Goal: Navigation & Orientation: Find specific page/section

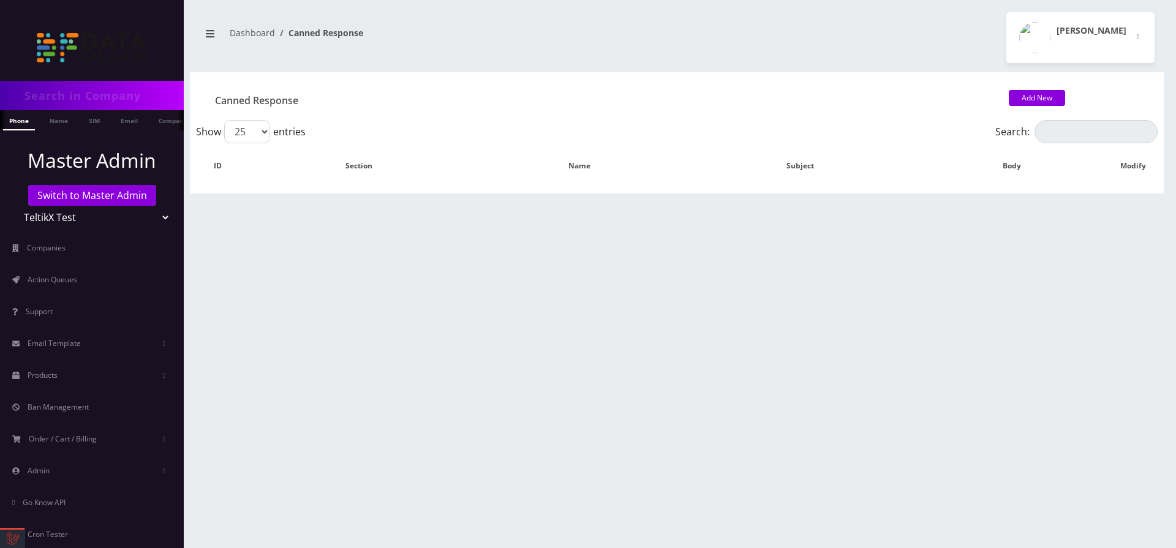
drag, startPoint x: 369, startPoint y: 35, endPoint x: 229, endPoint y: 37, distance: 139.7
click at [229, 37] on ol "Dashboard Canned Response" at bounding box center [297, 32] width 146 height 25
drag, startPoint x: 271, startPoint y: 98, endPoint x: 207, endPoint y: 97, distance: 63.7
click at [208, 97] on h1 "Canned Response" at bounding box center [596, 101] width 789 height 12
click at [211, 99] on span at bounding box center [208, 100] width 13 height 13
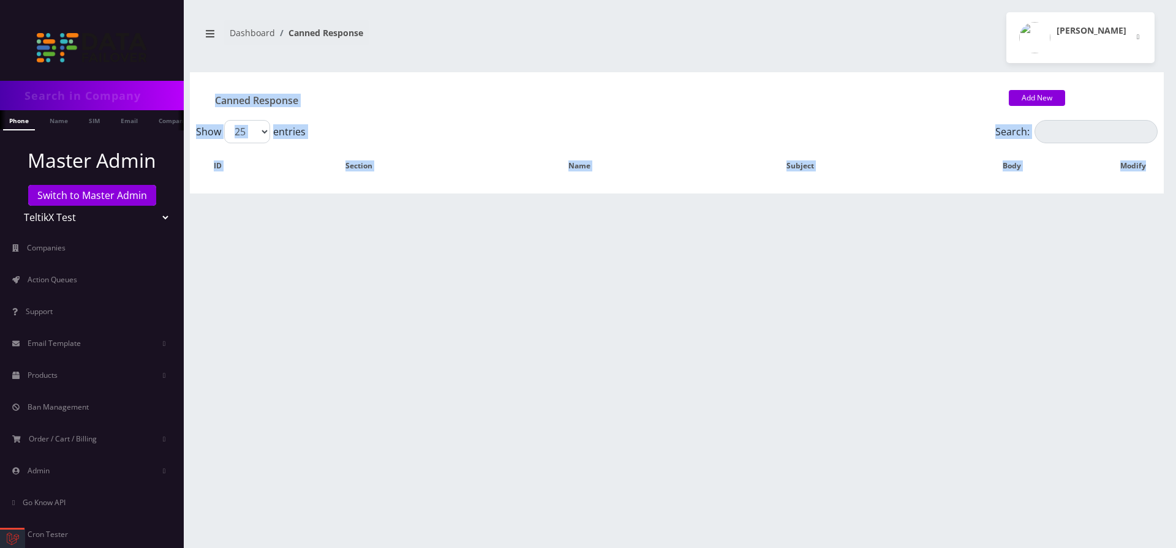
drag, startPoint x: 211, startPoint y: 99, endPoint x: 1159, endPoint y: 171, distance: 950.0
click at [1162, 171] on div "Canned Response Add New Show 25 50 100 250 500 entries Search: ID Section Name …" at bounding box center [677, 132] width 974 height 121
click at [969, 105] on h1 "Canned Response" at bounding box center [596, 101] width 789 height 12
drag, startPoint x: 214, startPoint y: 99, endPoint x: 1104, endPoint y: 166, distance: 891.6
click at [1144, 169] on div "Canned Response Add New Show 25 50 100 250 500 entries Search: ID Section Name …" at bounding box center [677, 132] width 974 height 121
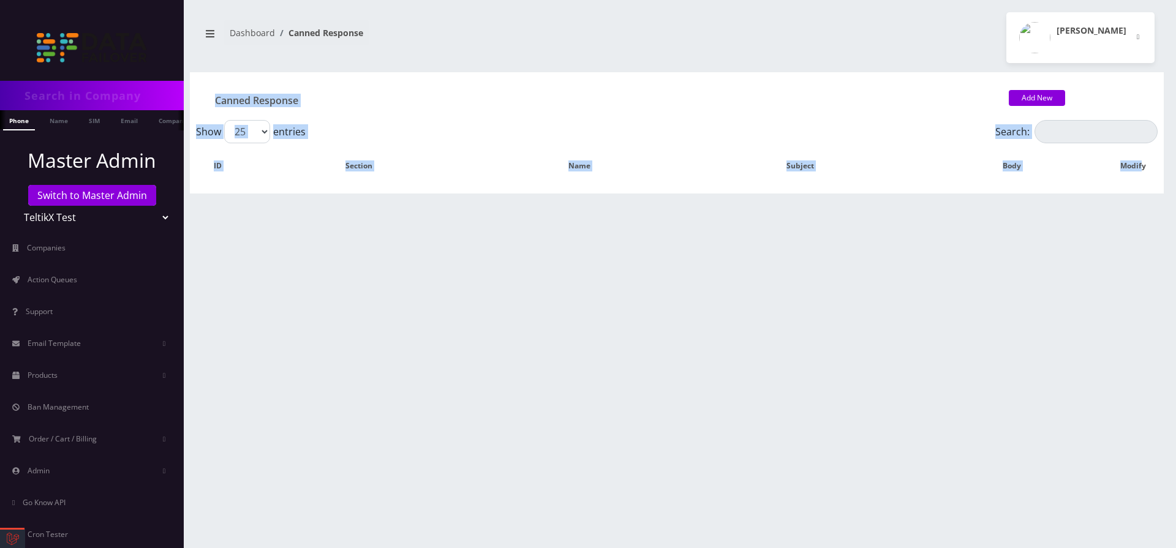
click at [992, 109] on div "Canned Response" at bounding box center [596, 101] width 807 height 20
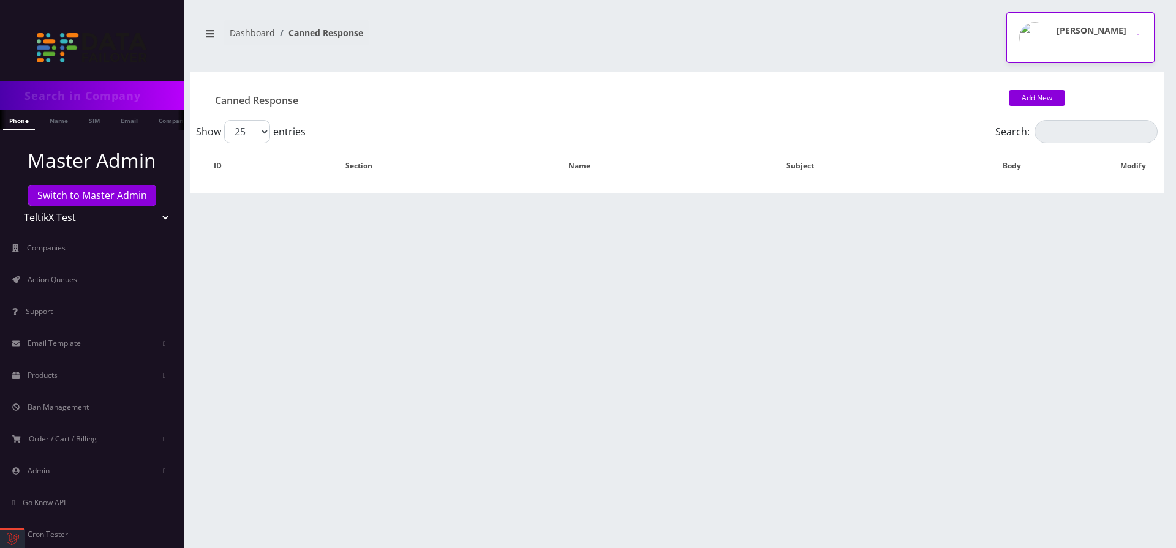
click at [1077, 42] on div "[PERSON_NAME]" at bounding box center [1092, 37] width 70 height 31
click at [1004, 39] on div "[PERSON_NAME] Logout" at bounding box center [920, 37] width 487 height 51
click at [1047, 40] on img "button" at bounding box center [1035, 37] width 31 height 31
click at [249, 31] on link "Dashboard" at bounding box center [252, 33] width 45 height 12
click at [207, 34] on icon "breadcrumb" at bounding box center [210, 33] width 9 height 7
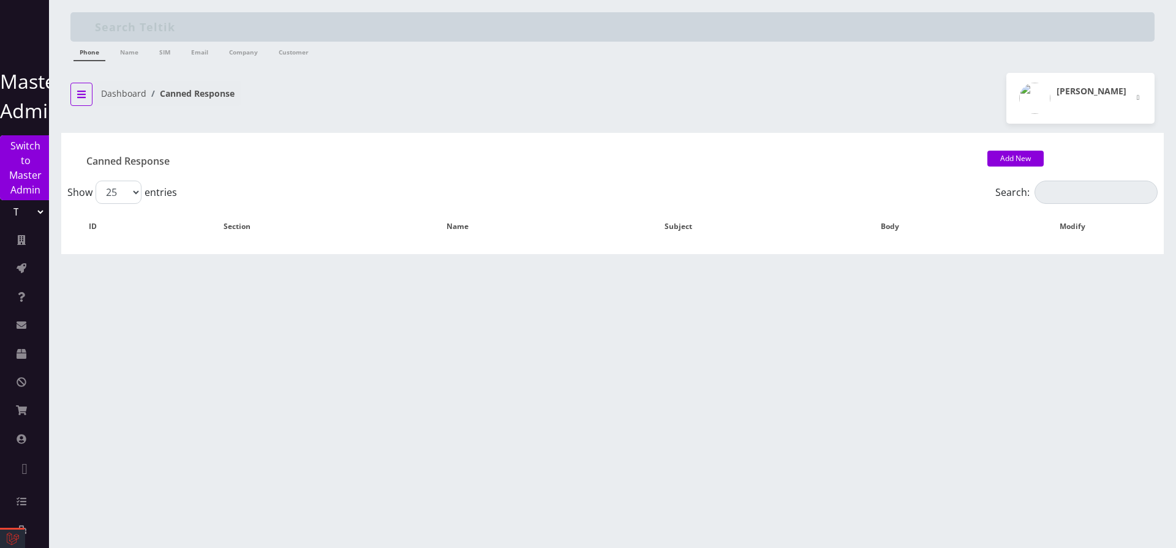
click at [82, 86] on button "breadcrumb" at bounding box center [81, 94] width 22 height 23
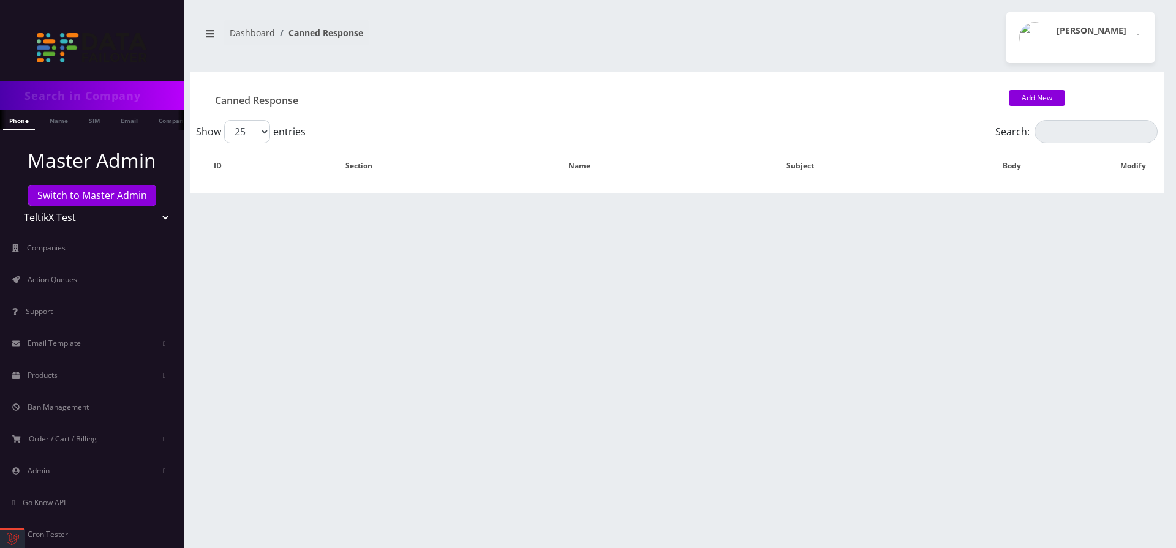
click at [39, 39] on img at bounding box center [92, 47] width 110 height 29
click at [47, 45] on img at bounding box center [92, 47] width 110 height 29
click at [55, 51] on img at bounding box center [92, 47] width 110 height 29
click at [93, 192] on link "Switch to Master Admin" at bounding box center [92, 195] width 128 height 21
